Goal: Task Accomplishment & Management: Manage account settings

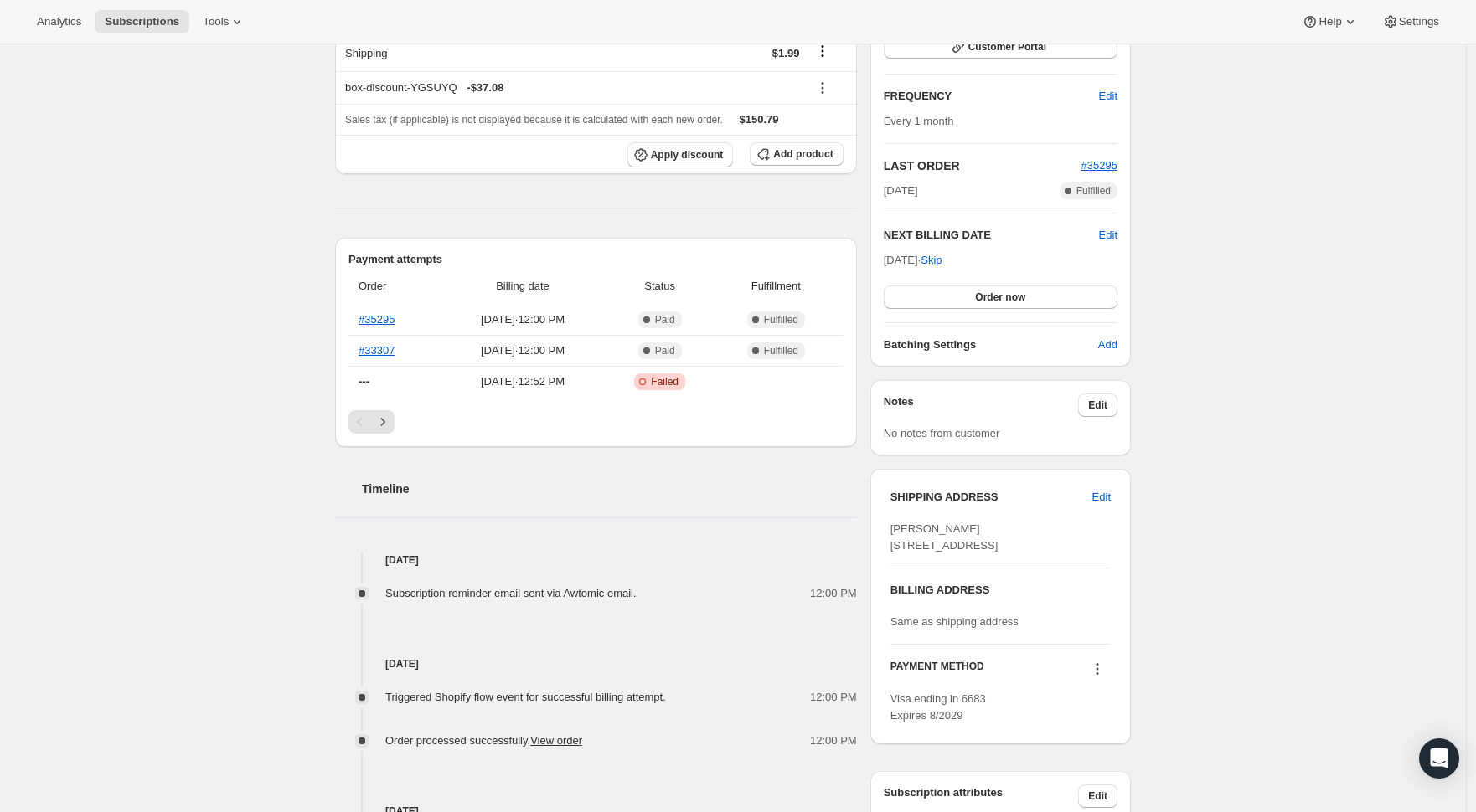
scroll to position [244, 0]
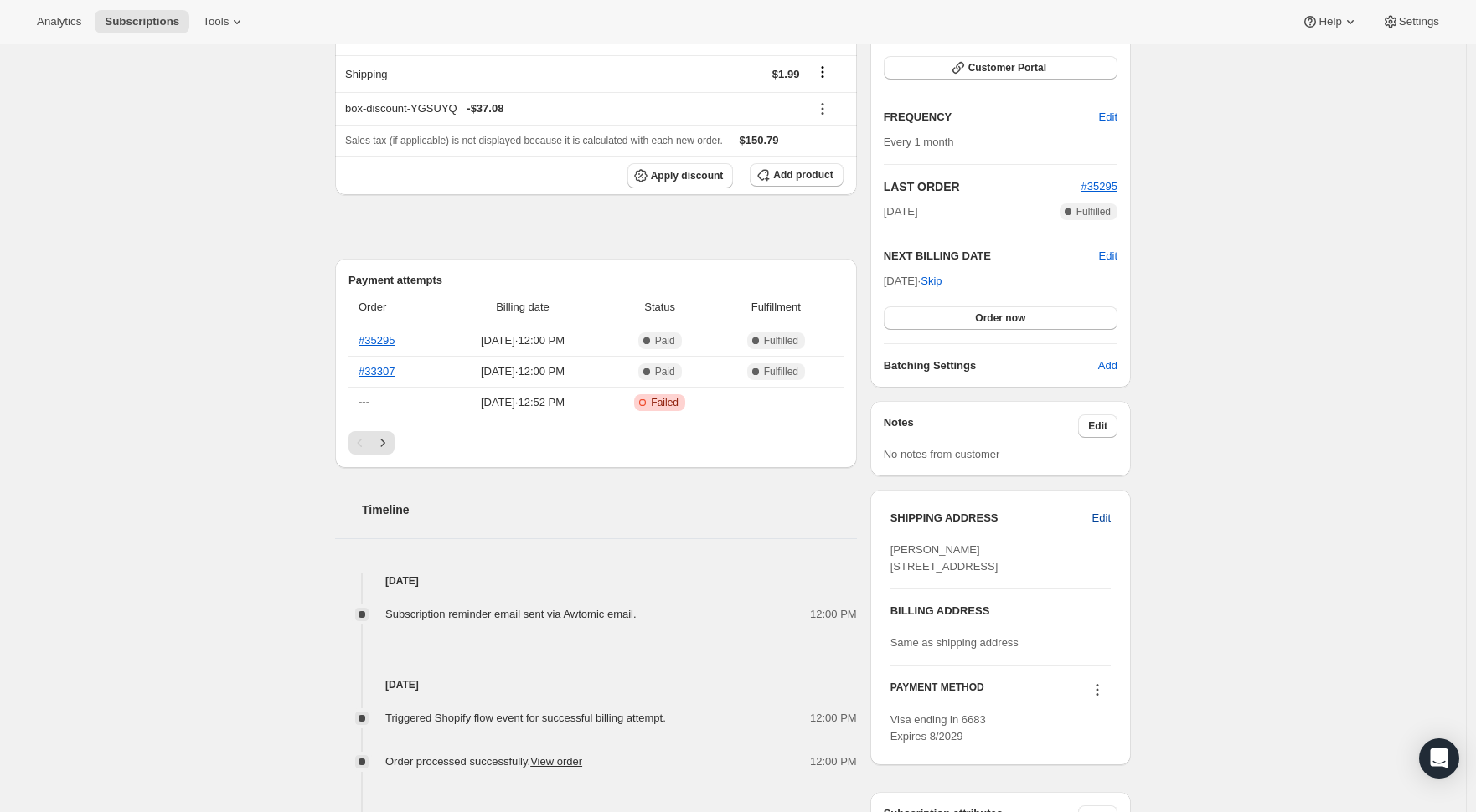
click at [1111, 520] on span "Edit" at bounding box center [1101, 518] width 18 height 16
select select "[GEOGRAPHIC_DATA]"
select select "WA"
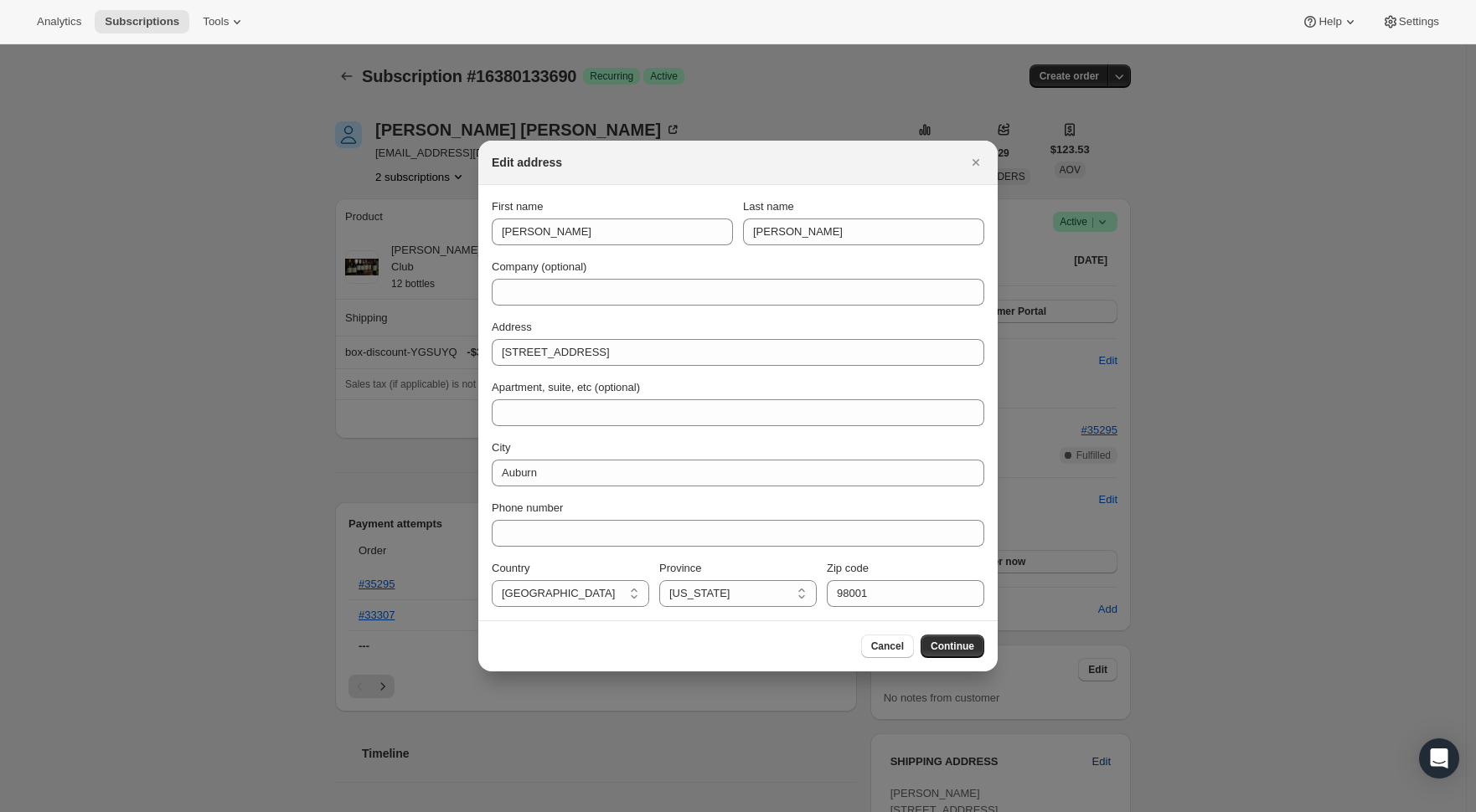
scroll to position [0, 0]
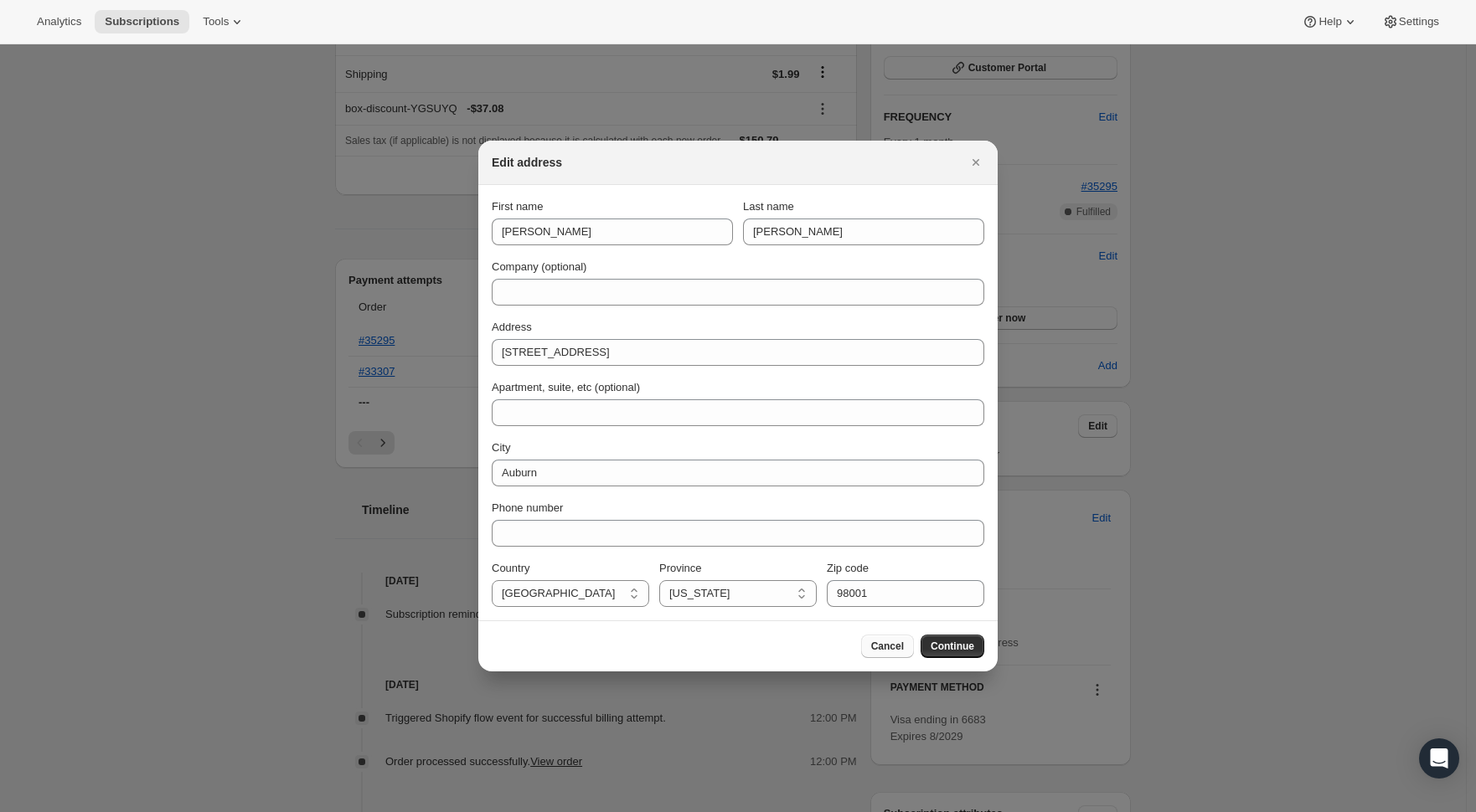
click at [883, 648] on span "Cancel" at bounding box center [888, 646] width 33 height 13
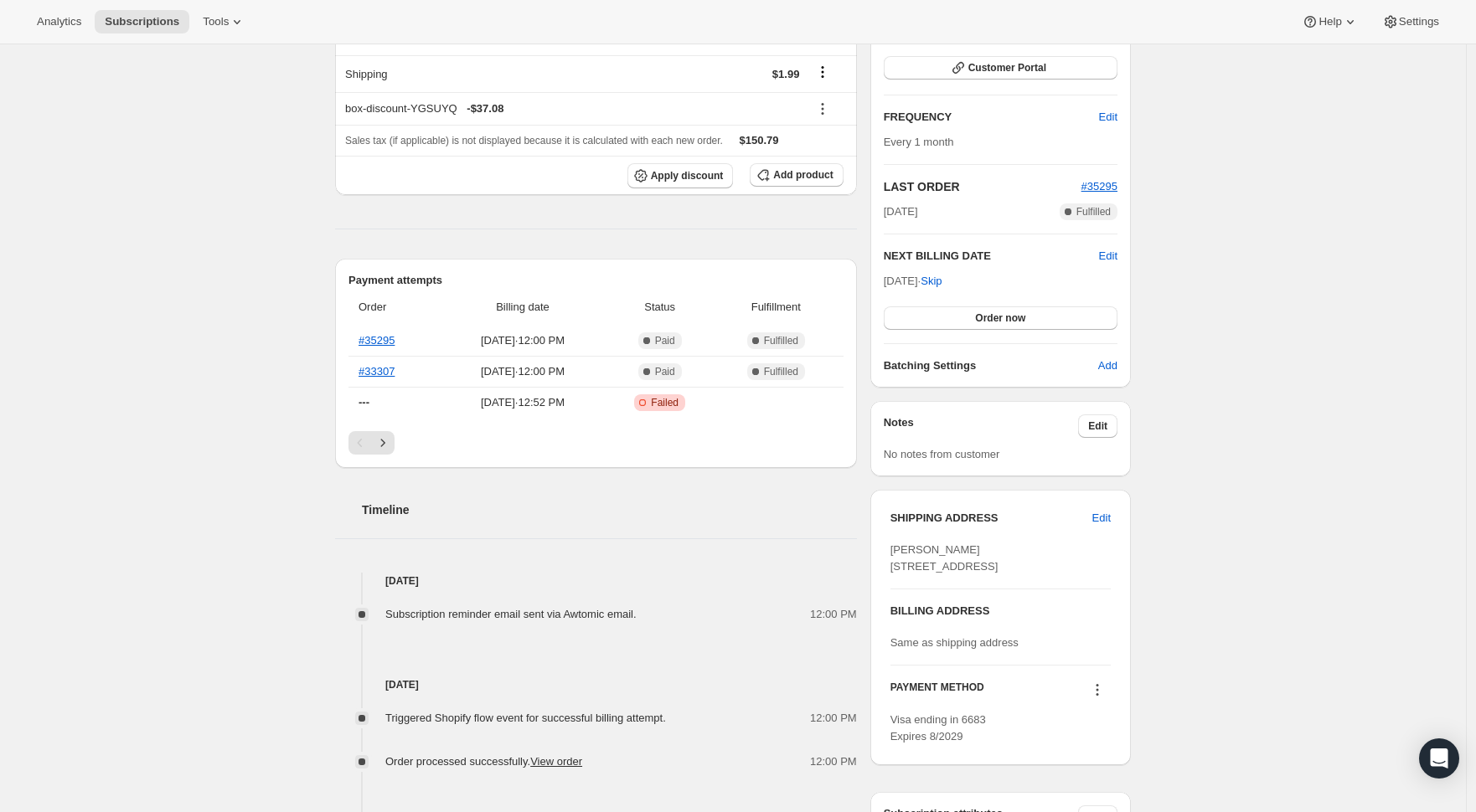
click at [1105, 698] on icon at bounding box center [1097, 690] width 16 height 16
click at [1101, 669] on span "Select payment method" at bounding box center [1097, 663] width 115 height 12
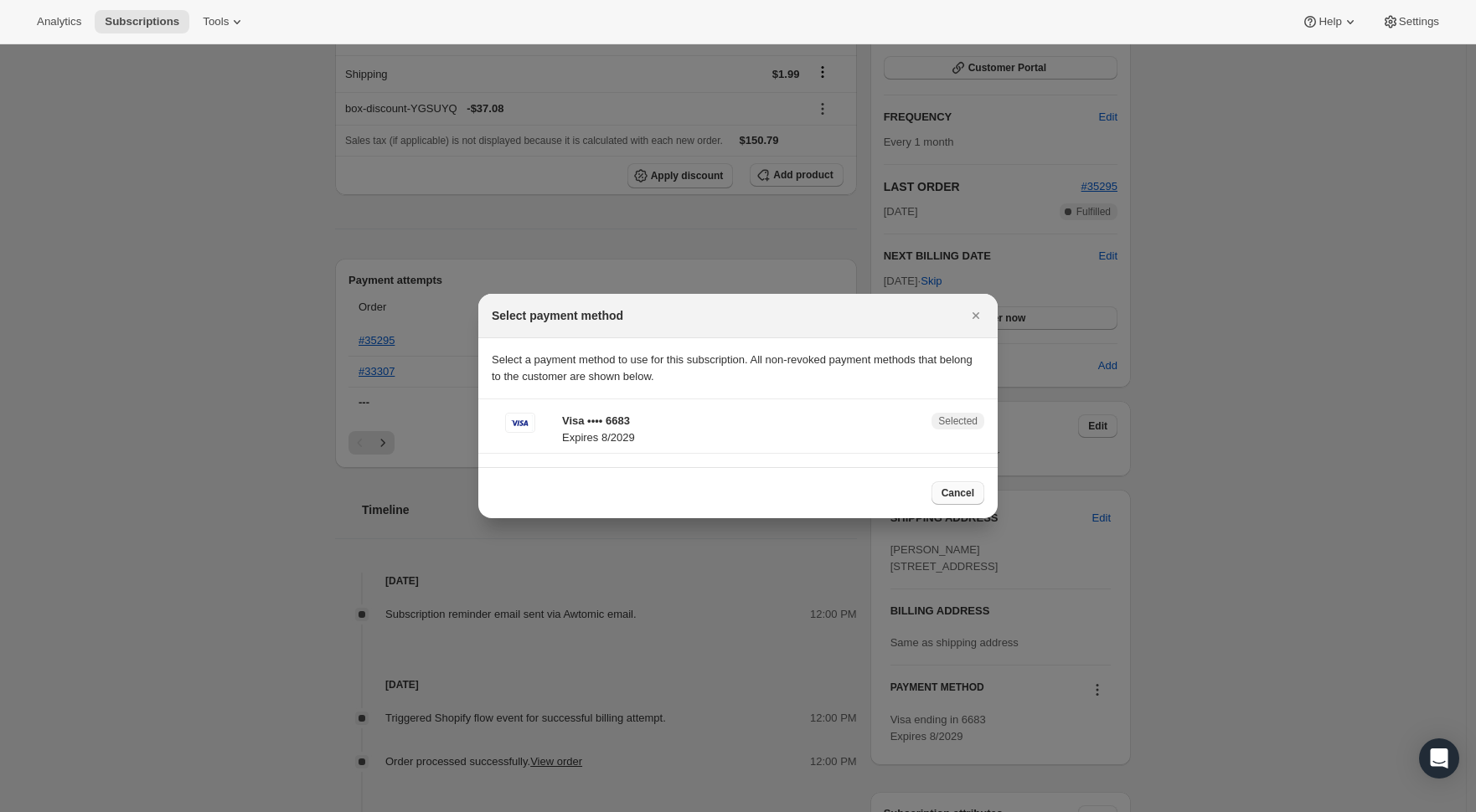
click at [961, 495] on span "Cancel" at bounding box center [958, 493] width 33 height 13
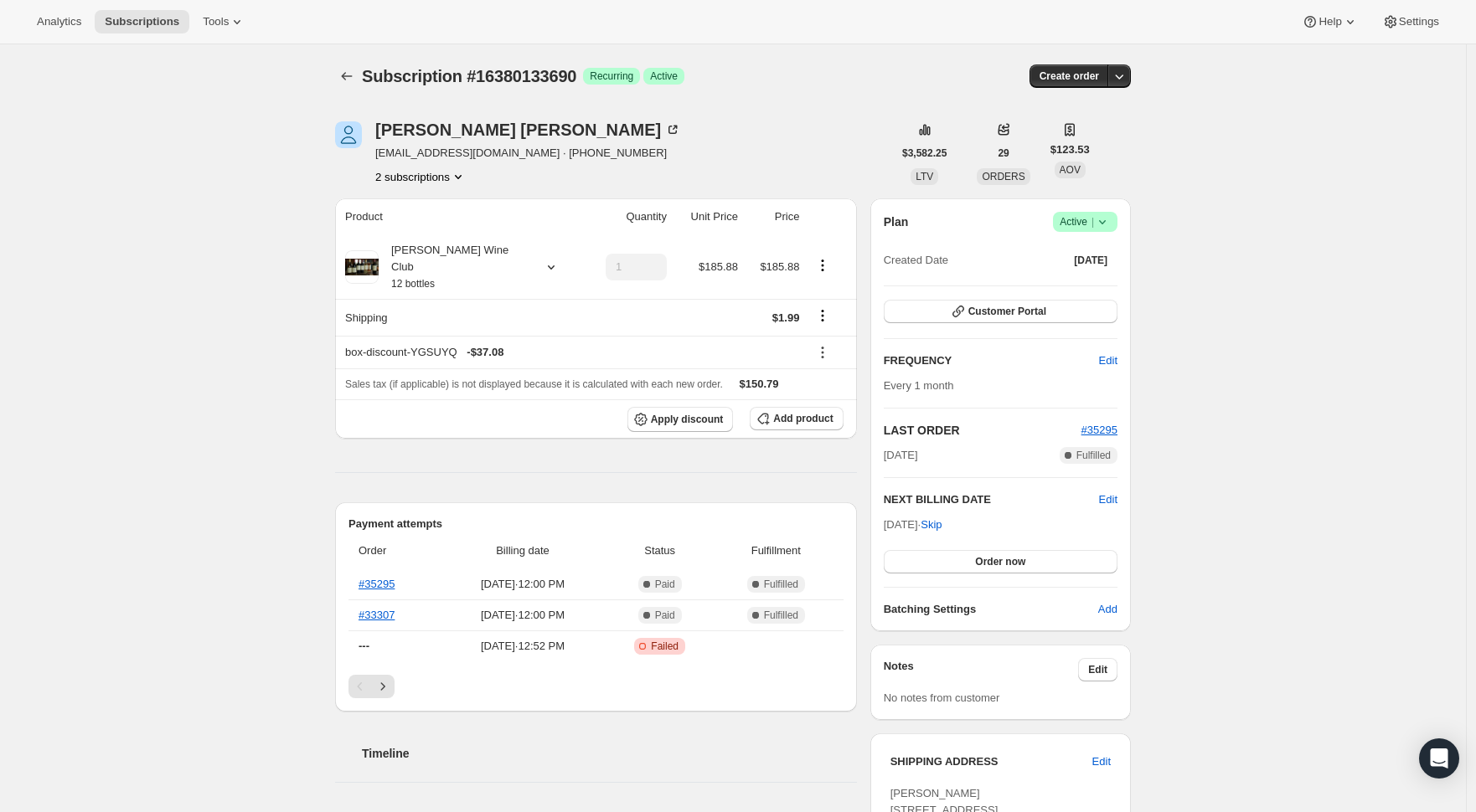
click at [867, 164] on div "[PERSON_NAME] [EMAIL_ADDRESS][DOMAIN_NAME] · [PHONE_NUMBER] 2 subscriptions" at bounding box center [613, 153] width 557 height 63
click at [1248, 440] on div "Subscription #16380133690. This page is ready Subscription #16380133690 Success…" at bounding box center [732, 788] width 1466 height 1488
